Goal: Find specific page/section: Find specific page/section

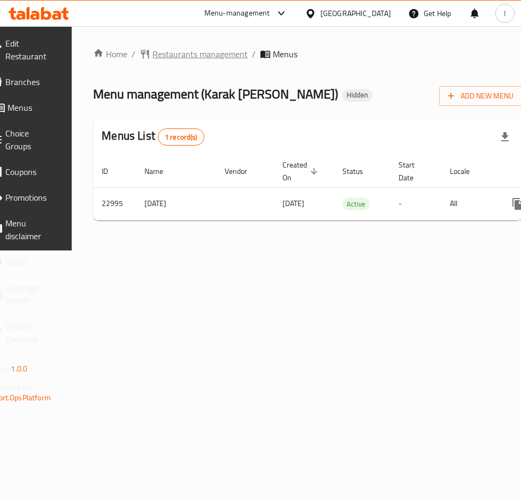
click at [248, 55] on span "Restaurants management" at bounding box center [200, 54] width 95 height 13
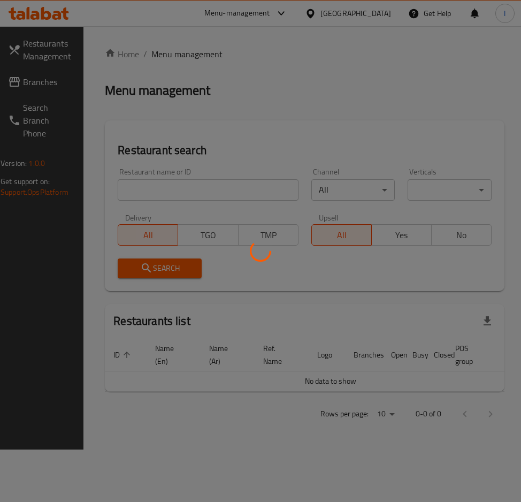
click at [211, 191] on div at bounding box center [260, 251] width 521 height 502
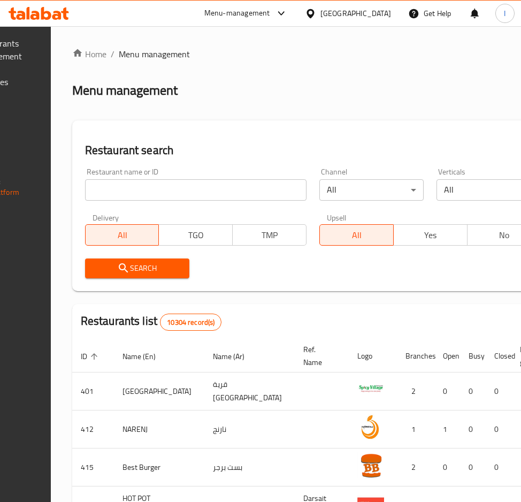
click at [211, 191] on div at bounding box center [260, 251] width 521 height 502
click at [211, 191] on input "search" at bounding box center [196, 189] width 222 height 21
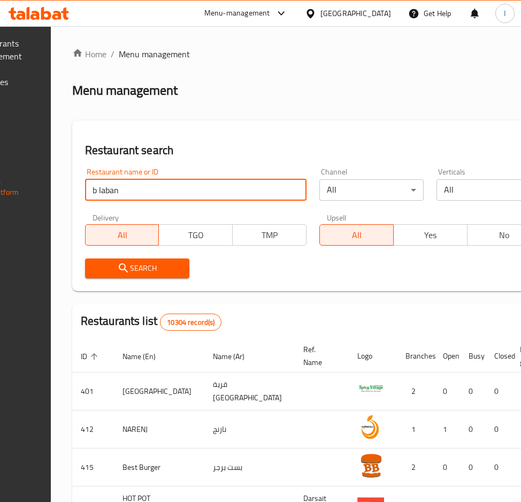
click button "Search" at bounding box center [137, 269] width 104 height 20
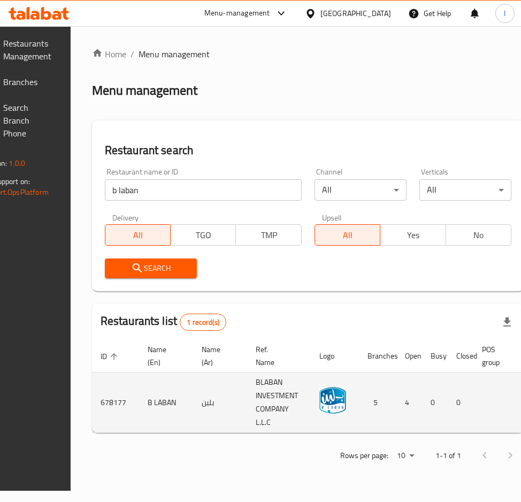
click at [132, 406] on td "678177" at bounding box center [115, 403] width 47 height 61
copy td "678177"
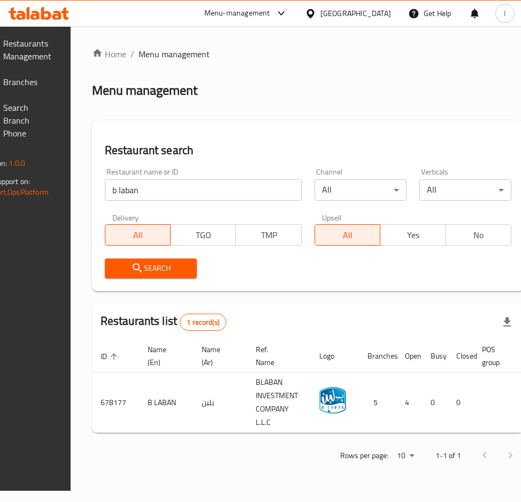
click at [171, 195] on input "b laban" at bounding box center [203, 189] width 197 height 21
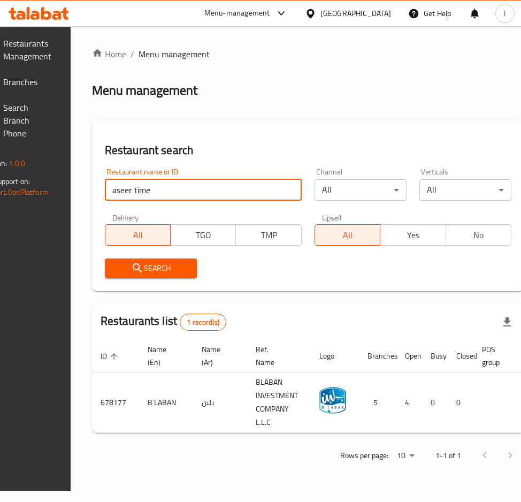
type input "aseer time"
click button "Search" at bounding box center [151, 269] width 92 height 20
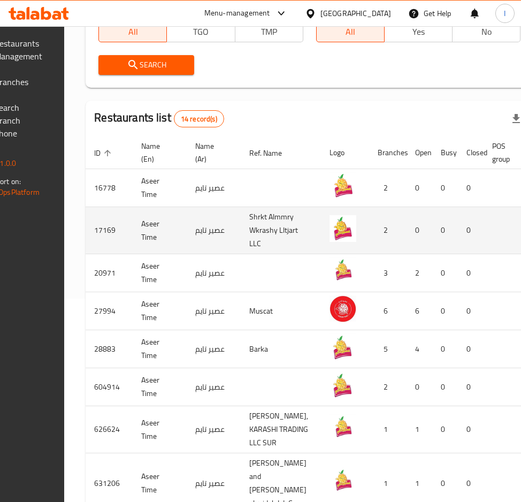
scroll to position [230, 0]
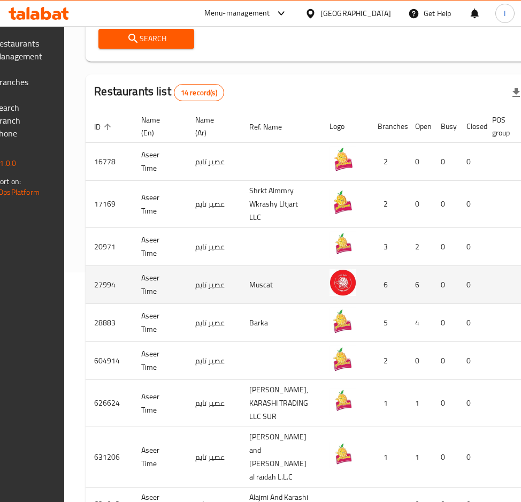
click at [129, 299] on td "27994" at bounding box center [109, 285] width 47 height 38
copy td "27994"
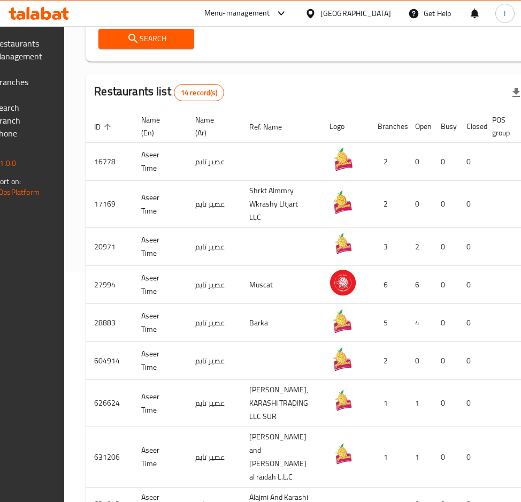
click at [316, 96] on div "Restaurants list 14 record(s)" at bounding box center [310, 92] width 448 height 36
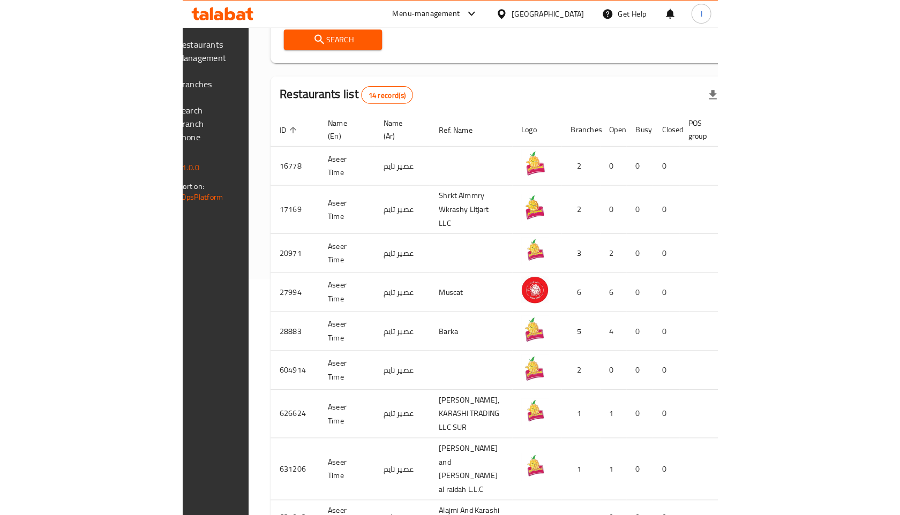
scroll to position [0, 0]
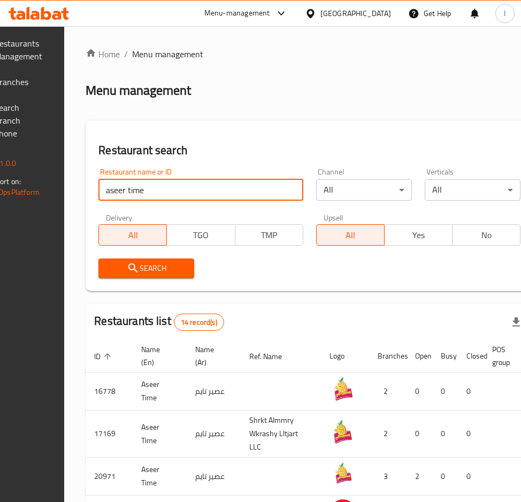
click at [191, 187] on input "aseer time" at bounding box center [201, 189] width 205 height 21
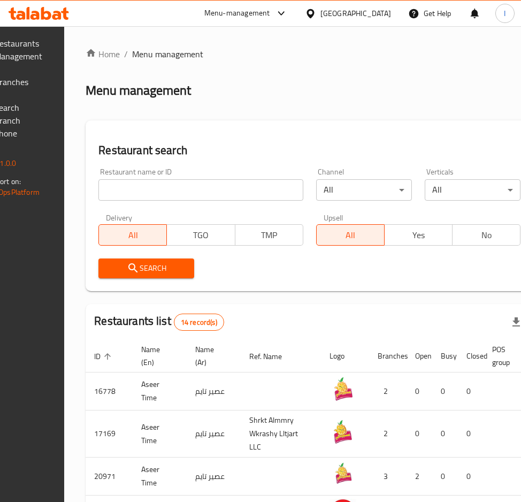
click at [313, 109] on div "Home / Menu management Menu management Restaurant search Restaurant name or ID …" at bounding box center [310, 435] width 448 height 774
click at [486, 85] on div "Menu management" at bounding box center [310, 90] width 448 height 17
